Goal: Browse casually

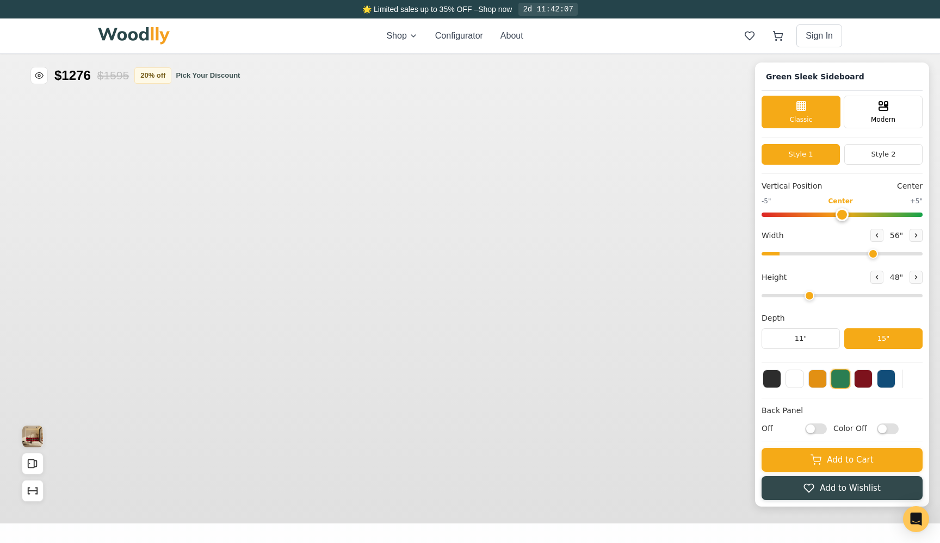
type input "56"
type input "3"
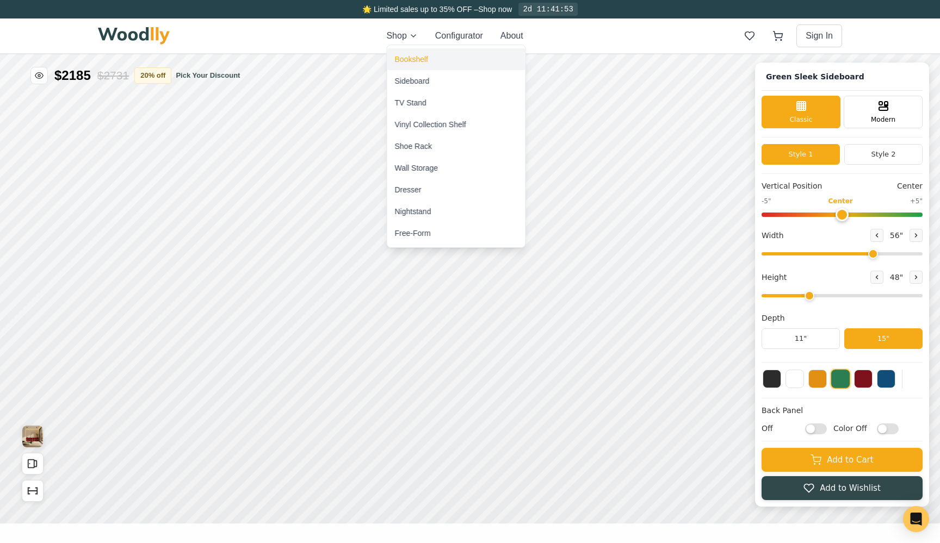
click at [412, 60] on div "Bookshelf" at bounding box center [411, 59] width 33 height 11
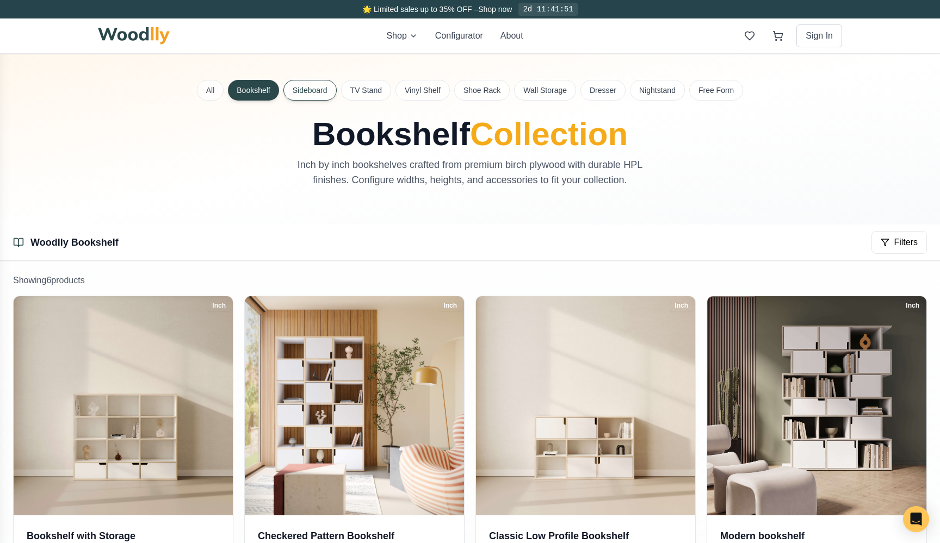
click at [325, 90] on button "Sideboard" at bounding box center [309, 90] width 53 height 21
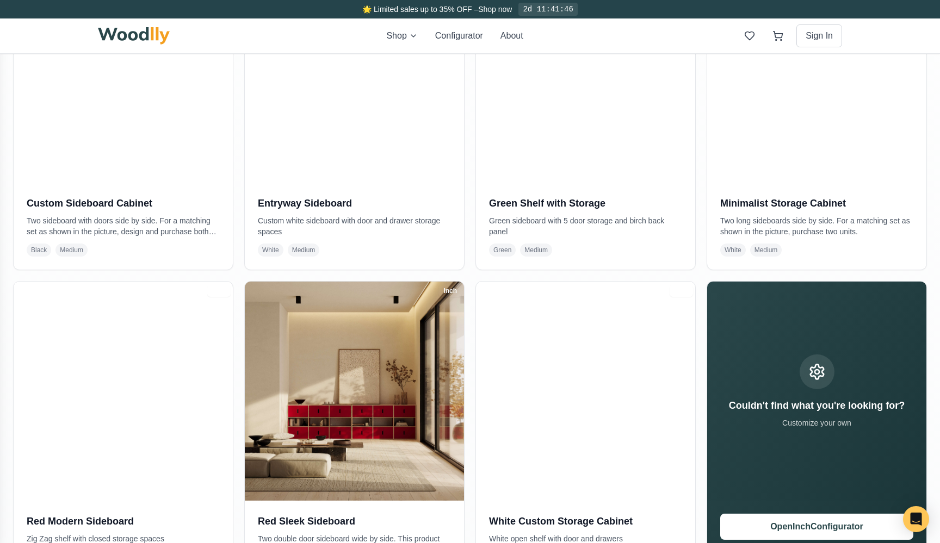
scroll to position [681, 0]
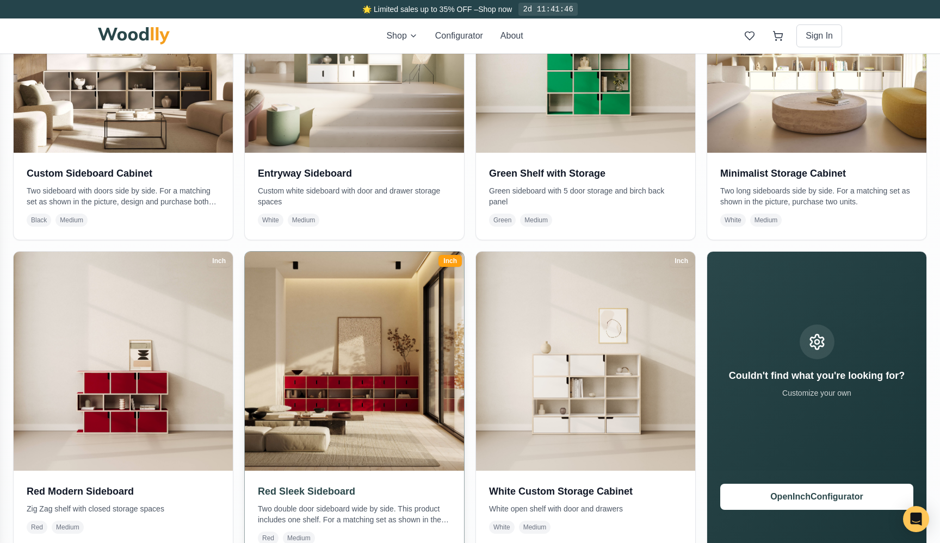
click at [383, 299] on img at bounding box center [354, 361] width 230 height 230
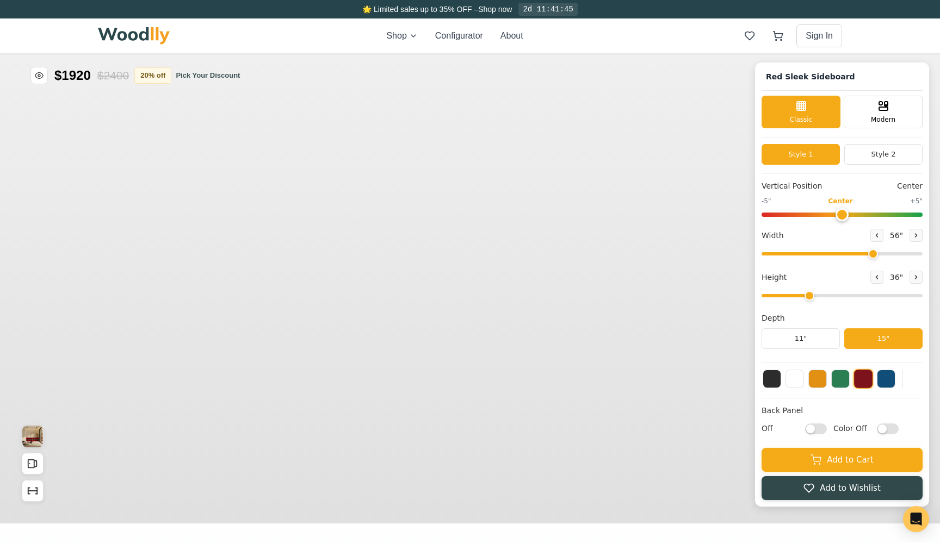
type input "56"
type input "3"
type input "56"
type input "3"
